Goal: Task Accomplishment & Management: Manage account settings

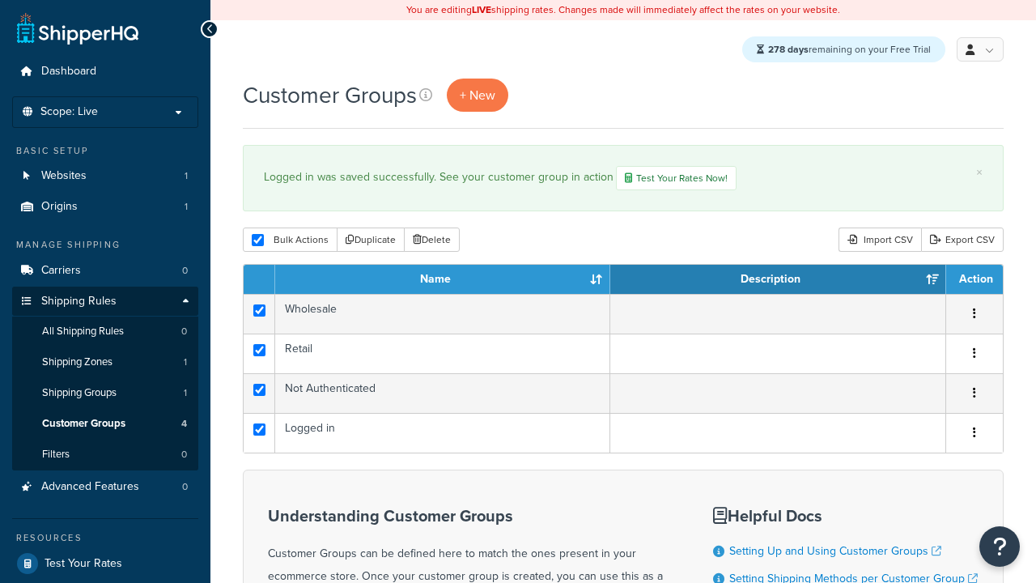
click at [368, 242] on button "Duplicate" at bounding box center [371, 239] width 68 height 24
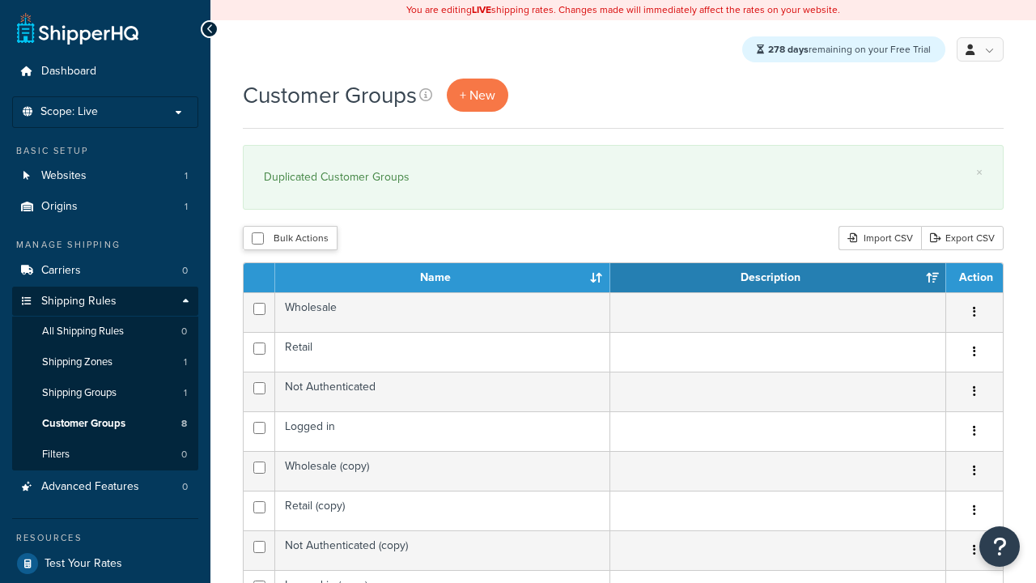
click at [289, 240] on button "Bulk Actions" at bounding box center [290, 238] width 95 height 24
checkbox input "true"
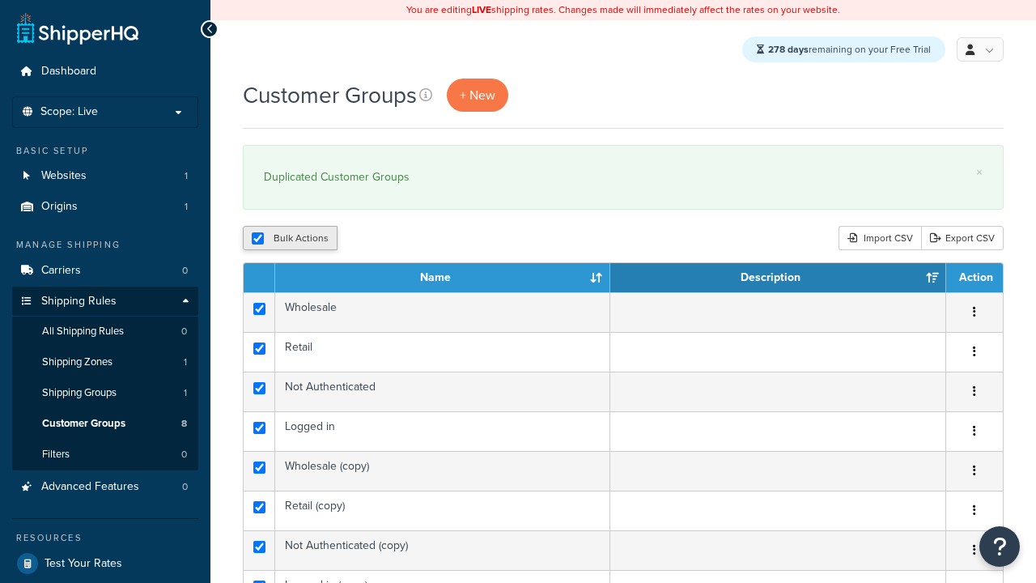
checkbox input "true"
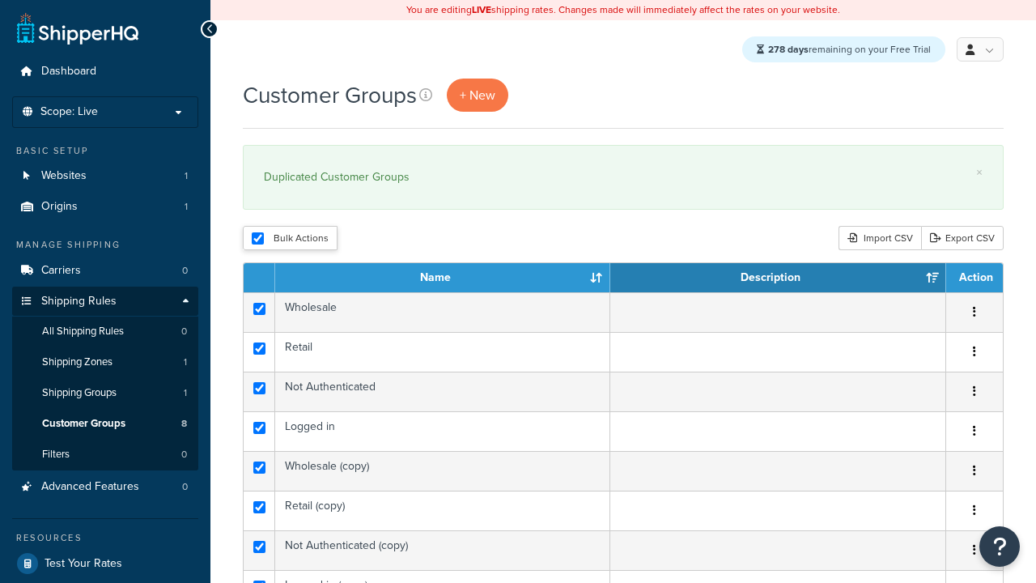
click at [0, 0] on button "Delete" at bounding box center [0, 0] width 0 height 0
